Goal: Book appointment/travel/reservation

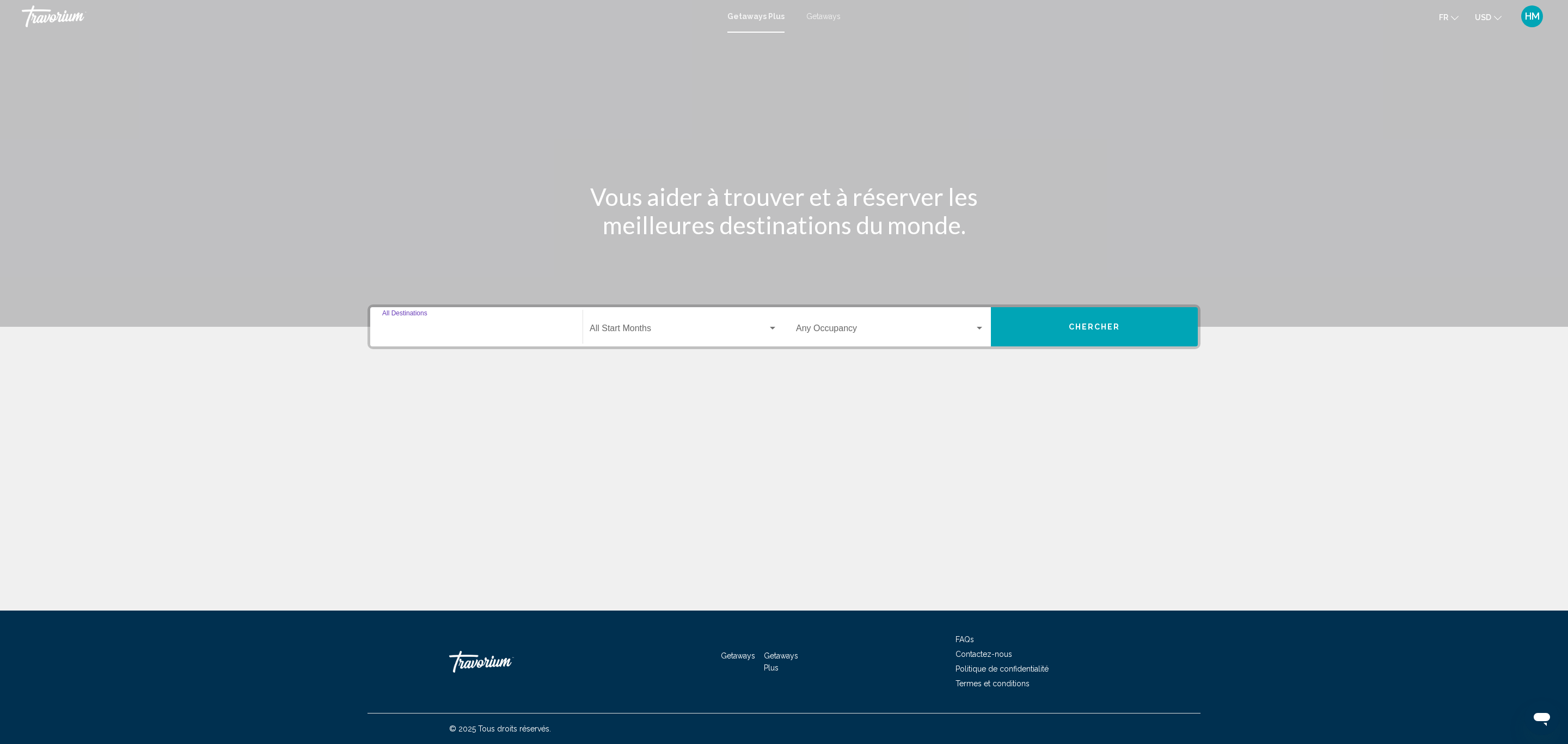
click at [516, 326] on input "Destination All Destinations" at bounding box center [476, 331] width 188 height 10
click at [394, 376] on icon "Toggle United States (44,905 units available)" at bounding box center [392, 379] width 8 height 11
click at [404, 452] on icon "Toggle California (2,639 units available)" at bounding box center [403, 457] width 8 height 11
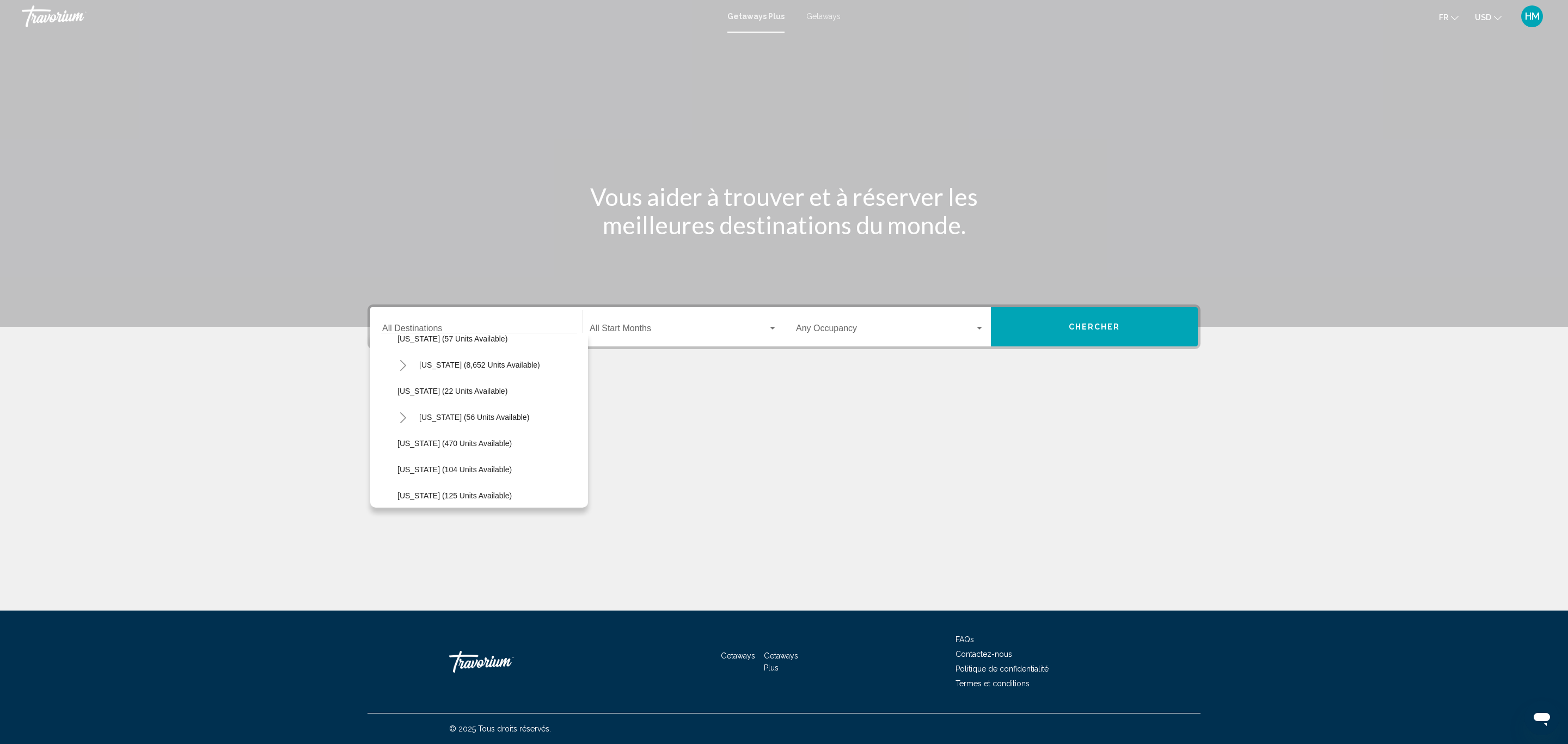
scroll to position [409, 0]
click at [818, 15] on span "Getaways" at bounding box center [824, 16] width 34 height 9
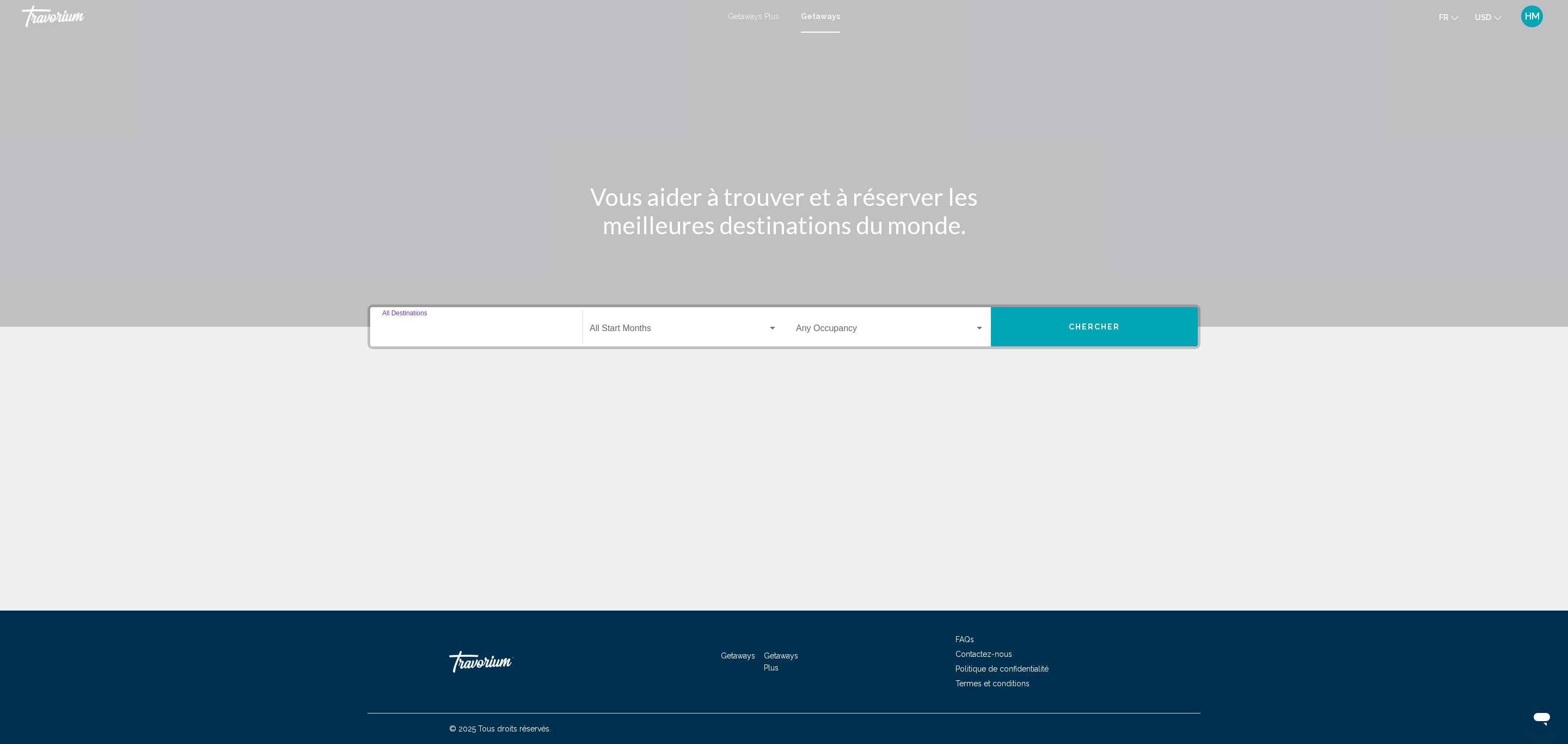
click at [461, 328] on input "Destination All Destinations" at bounding box center [476, 331] width 188 height 10
click at [390, 378] on icon "Toggle United States (614,329 units available)" at bounding box center [392, 379] width 8 height 11
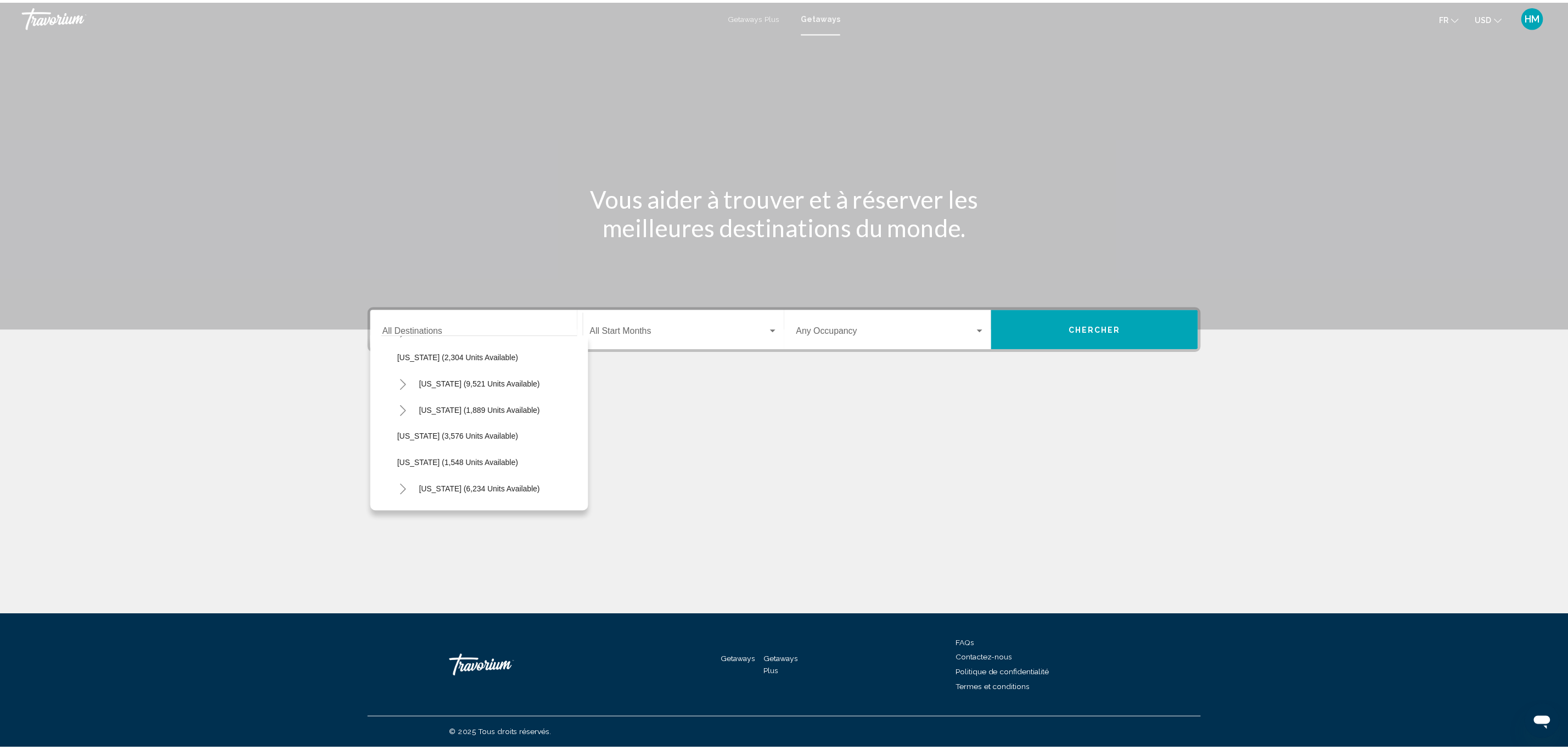
scroll to position [659, 0]
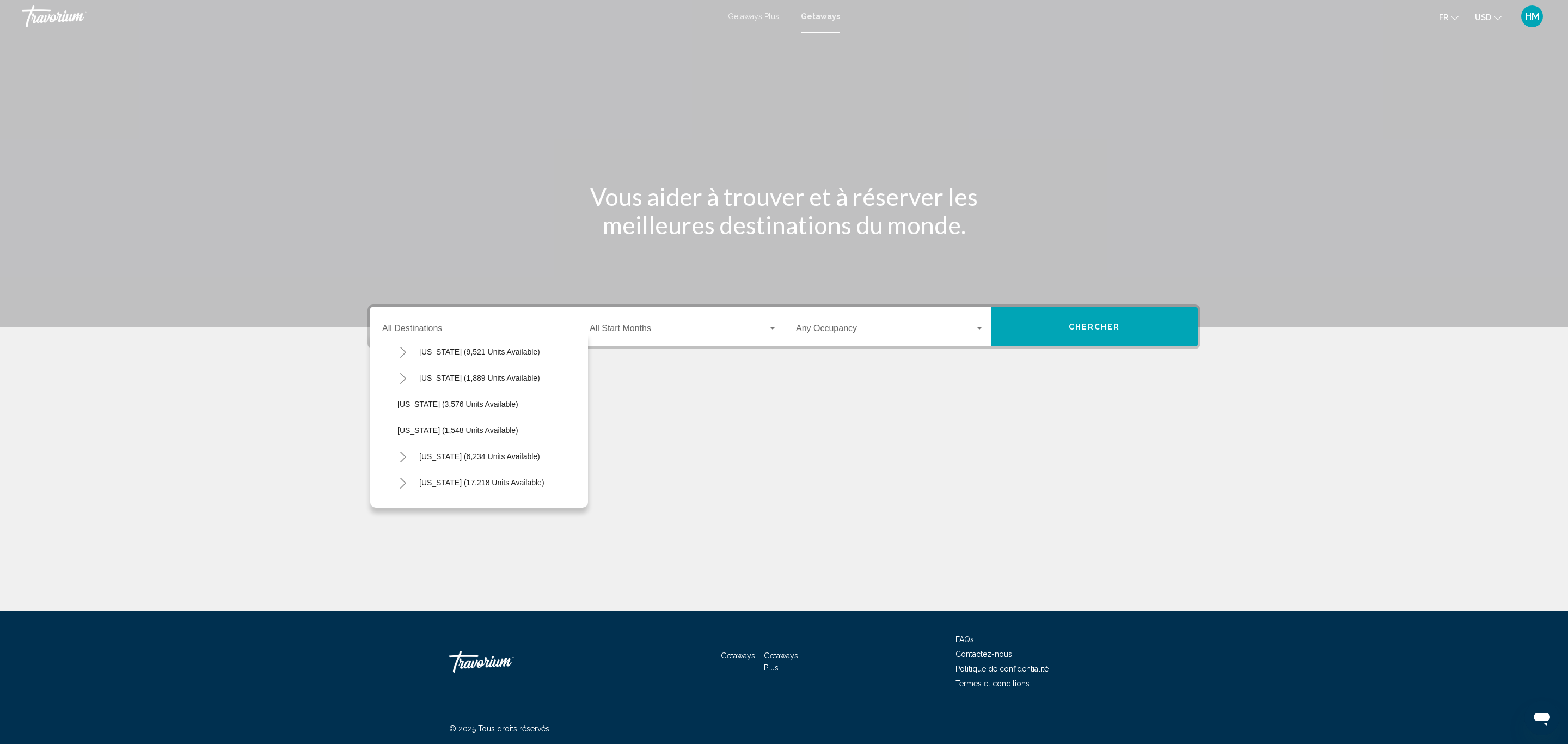
click at [401, 348] on icon "Toggle Nevada (9,521 units available)" at bounding box center [403, 353] width 6 height 11
click at [464, 382] on button "[GEOGRAPHIC_DATA] (6,970 units available)" at bounding box center [487, 377] width 168 height 25
type input "**********"
click at [681, 326] on span "Search widget" at bounding box center [679, 331] width 178 height 10
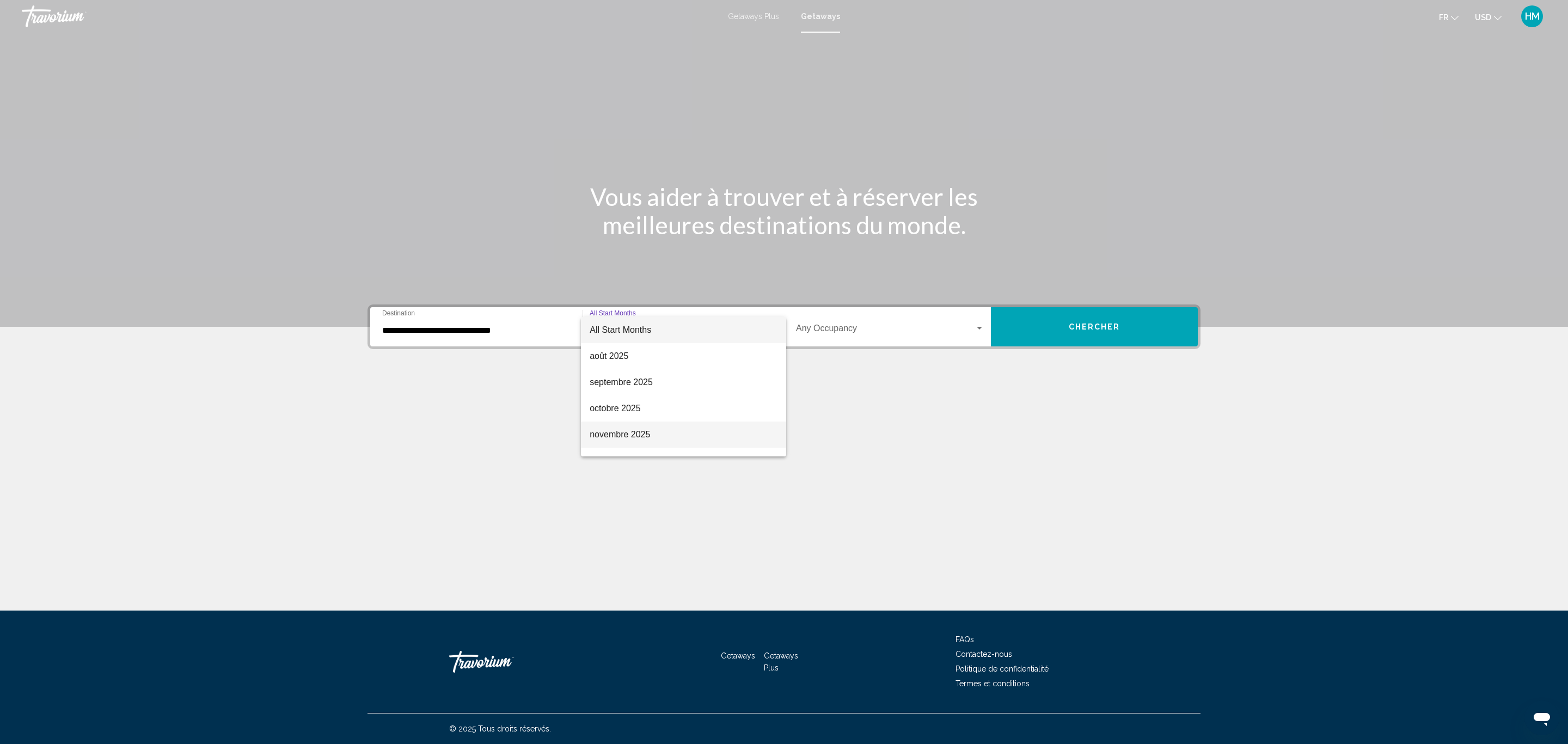
click at [640, 426] on span "novembre 2025" at bounding box center [684, 434] width 188 height 26
click at [830, 330] on span "Search widget" at bounding box center [885, 331] width 178 height 10
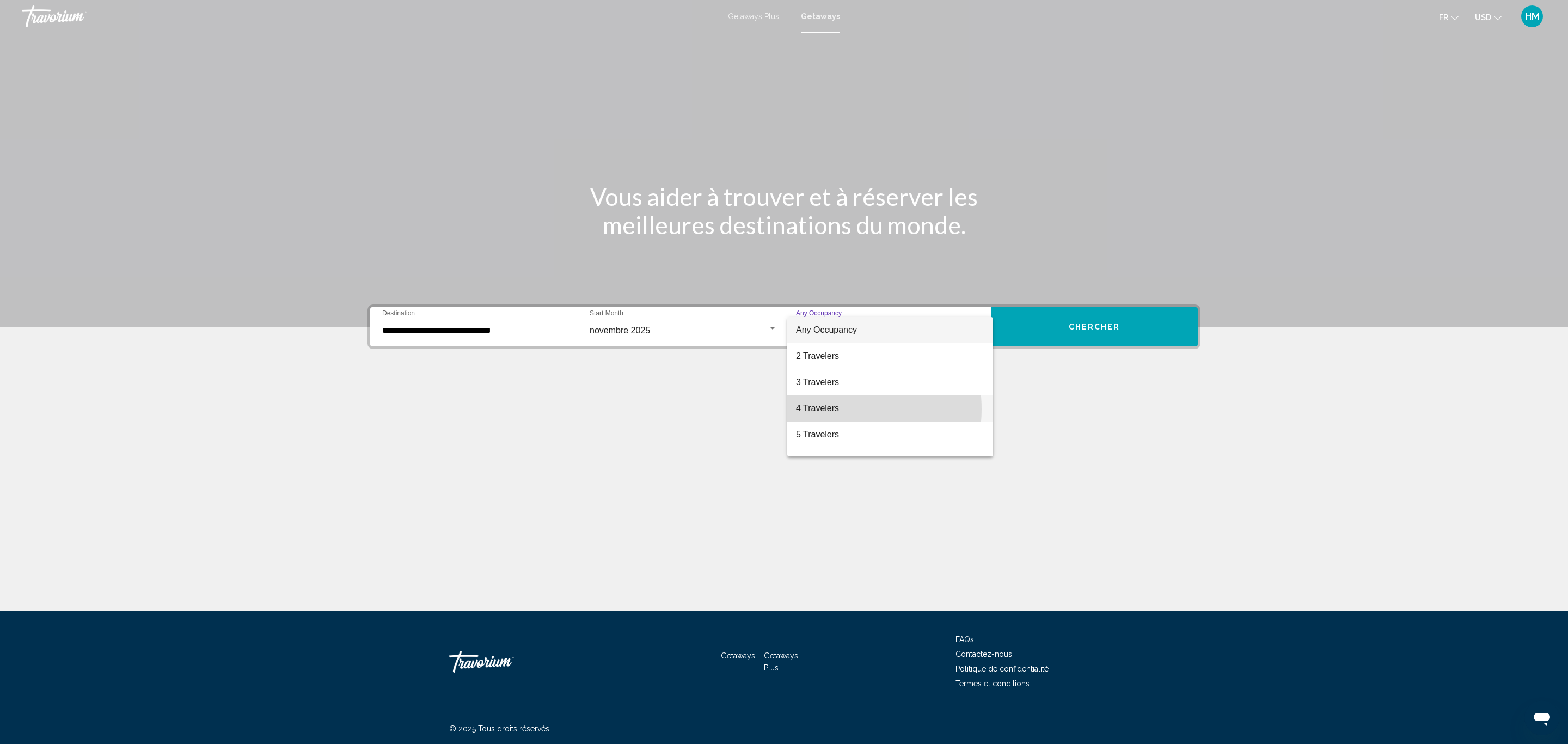
click at [833, 409] on span "4 Travelers" at bounding box center [890, 408] width 188 height 26
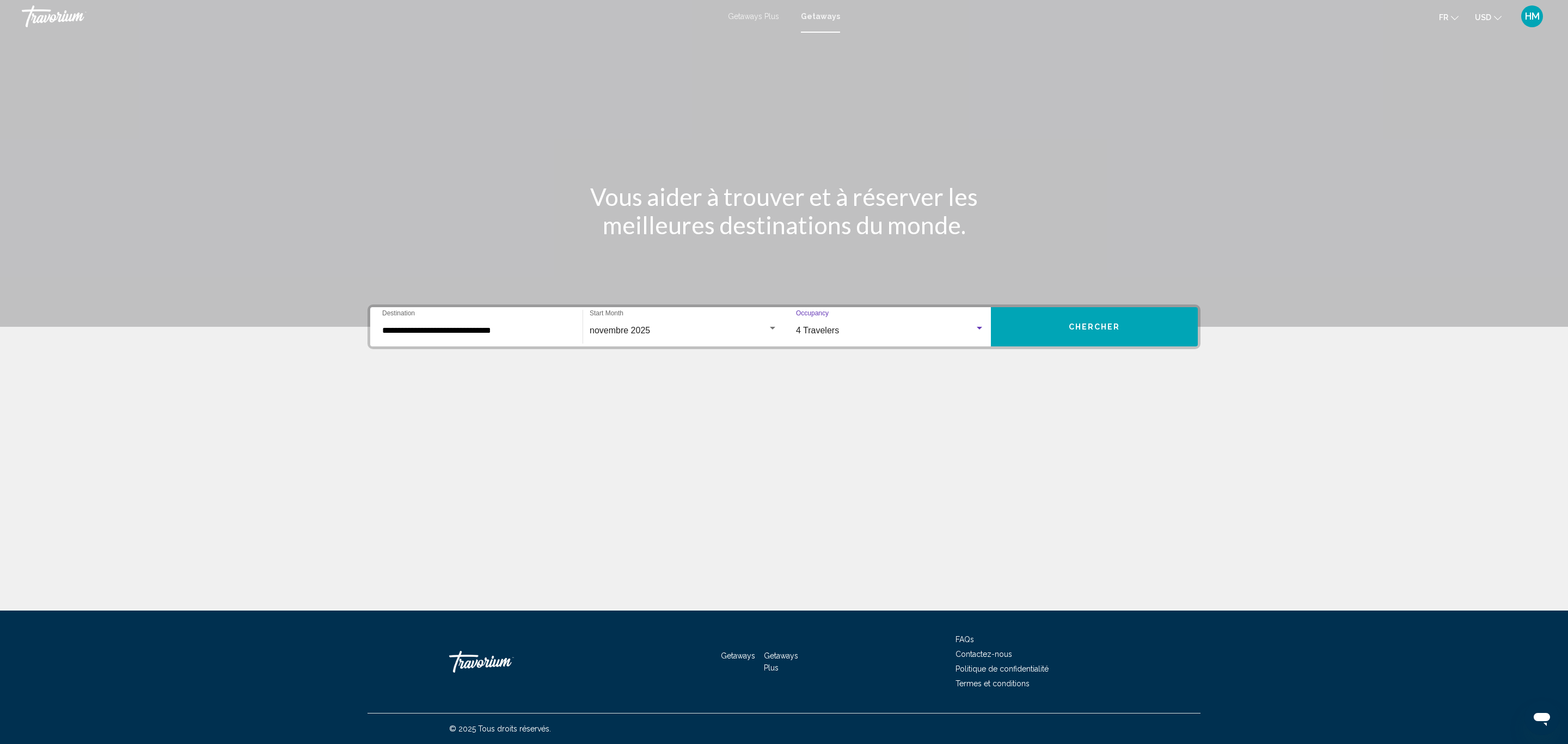
click at [1054, 324] on button "Chercher" at bounding box center [1094, 326] width 207 height 39
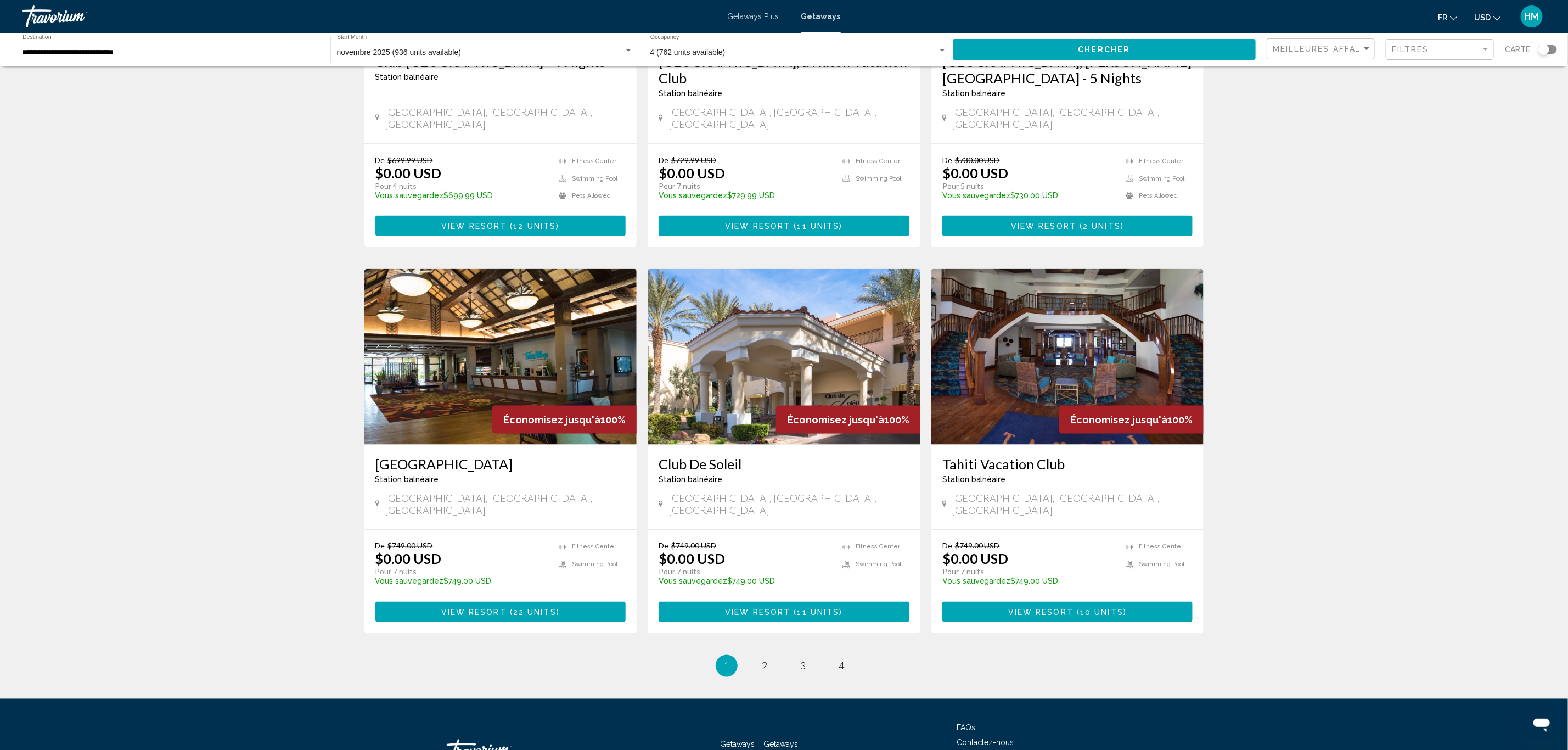
scroll to position [1070, 0]
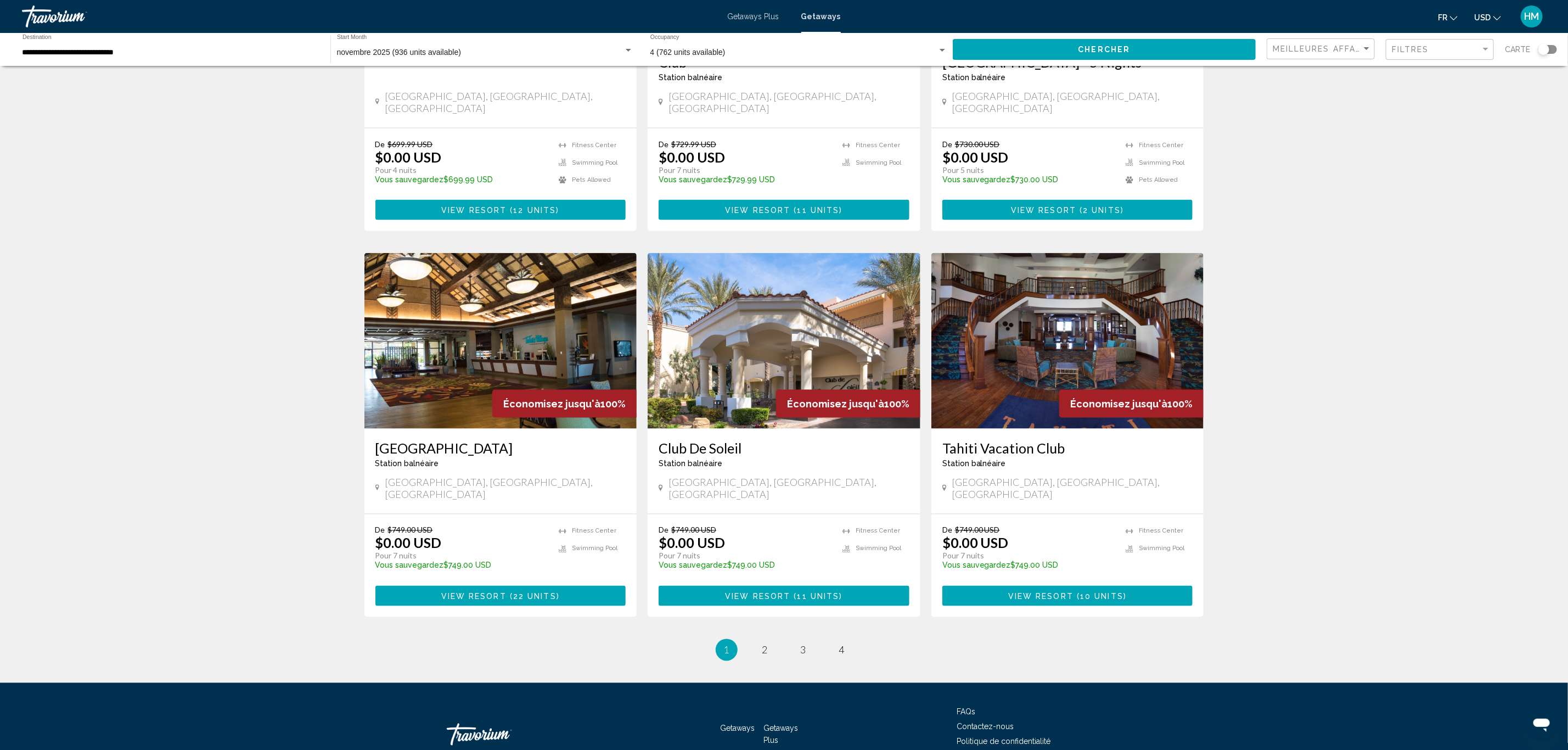
click at [435, 439] on h3 "[GEOGRAPHIC_DATA]" at bounding box center [501, 447] width 251 height 17
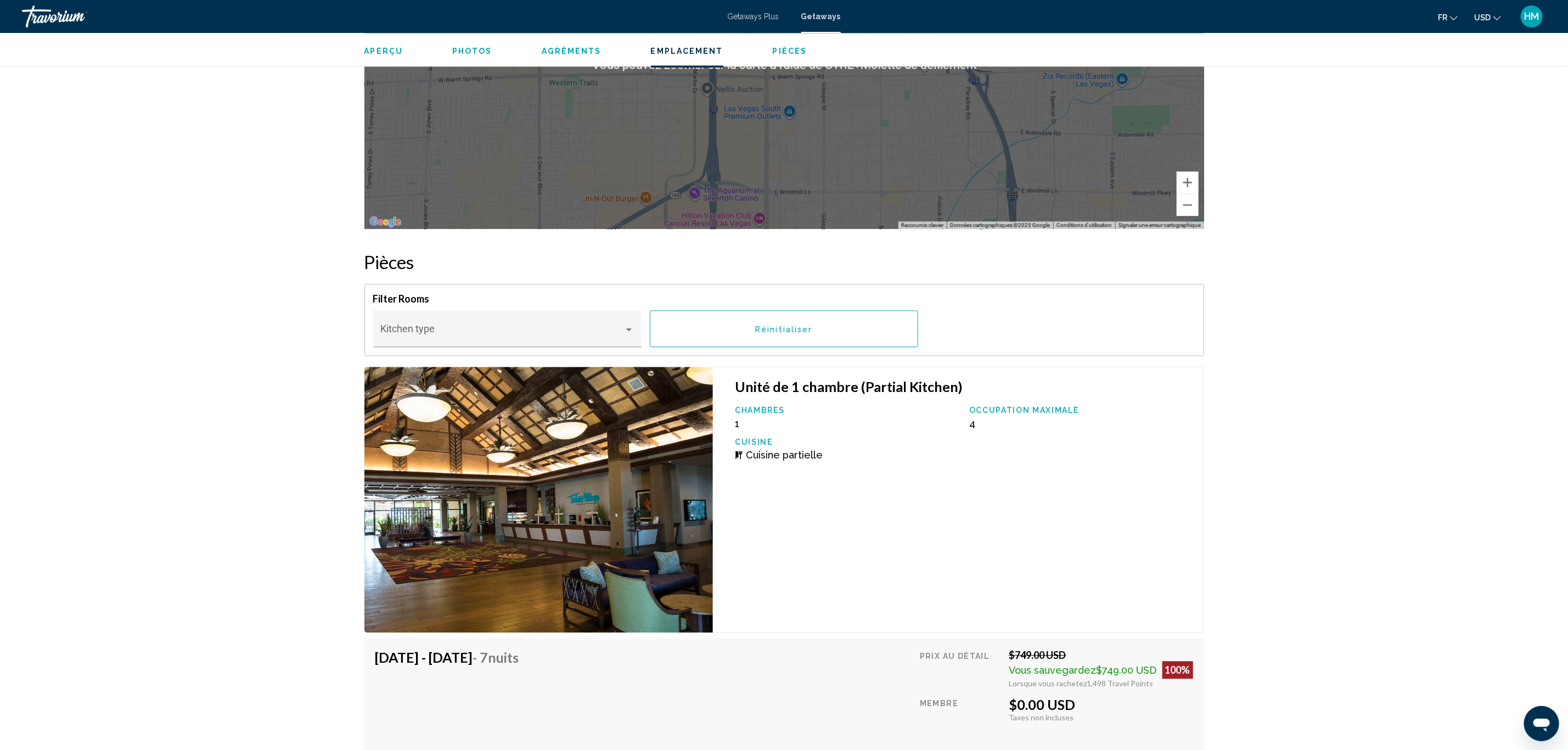
scroll to position [1812, 0]
